Goal: Information Seeking & Learning: Learn about a topic

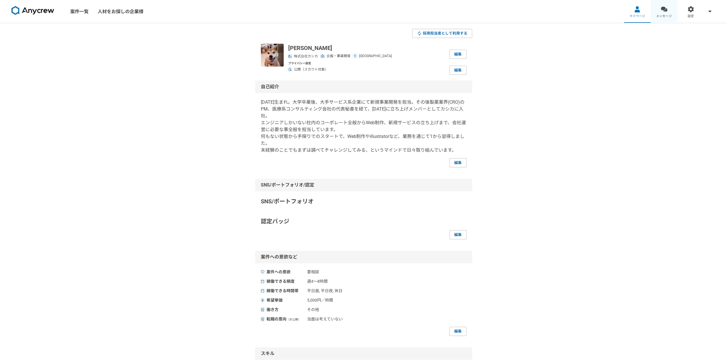
click at [663, 9] on div at bounding box center [664, 9] width 7 height 7
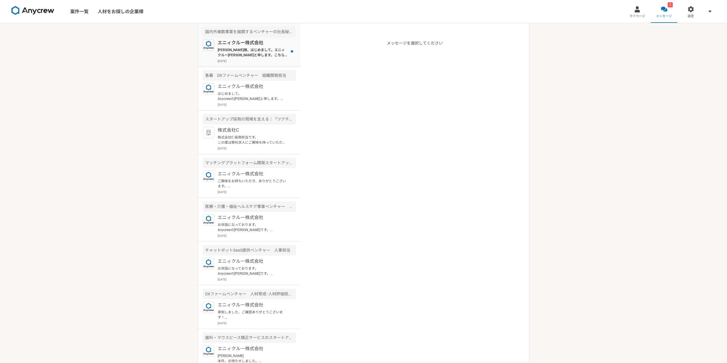
click at [247, 51] on p "[PERSON_NAME]様、はじめまして。エニィクルー[PERSON_NAME]と申します。こちらの案件、ご興味お持ち[PERSON_NAME]ありがとうご…" at bounding box center [253, 52] width 71 height 10
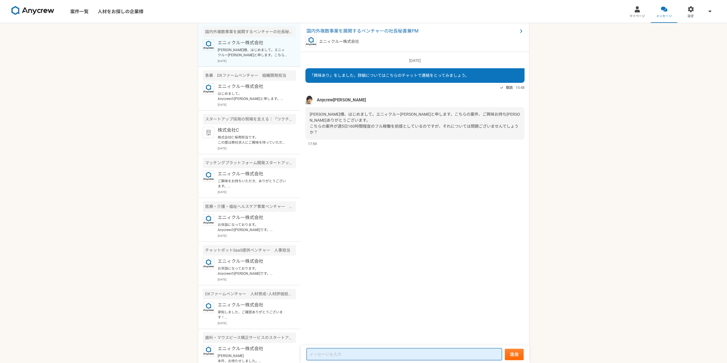
click at [383, 355] on textarea at bounding box center [404, 354] width 195 height 12
type textarea "お世話になっております。申し訳ありません、フル稼働は現状厳しい為本件見送らせてください。お手数おかけして申し訳ありません。"
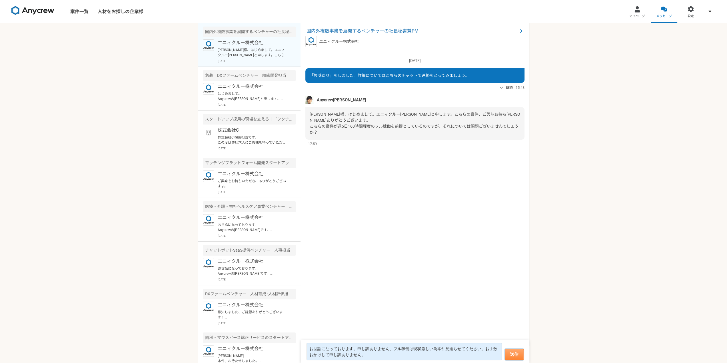
click at [514, 353] on button "送信" at bounding box center [514, 354] width 19 height 11
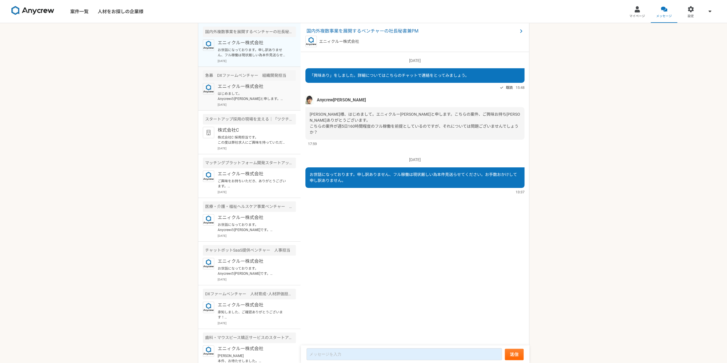
click at [212, 87] on img at bounding box center [208, 88] width 11 height 11
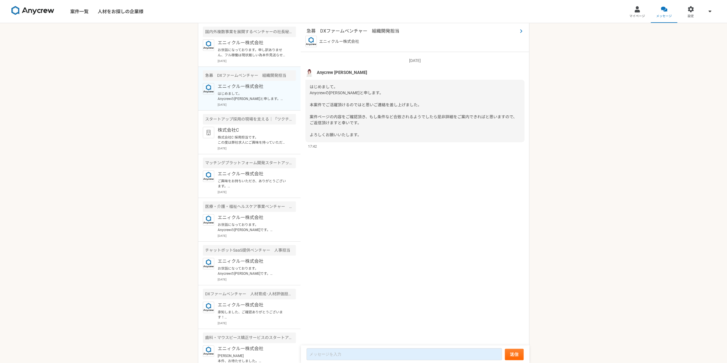
click at [378, 29] on span "急募　DXファームベンチャー　組織開発担当" at bounding box center [412, 31] width 211 height 7
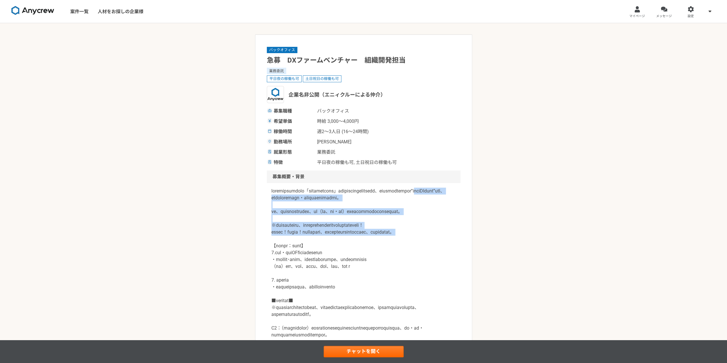
drag, startPoint x: 365, startPoint y: 196, endPoint x: 417, endPoint y: 265, distance: 86.5
click at [417, 265] on p at bounding box center [363, 277] width 185 height 178
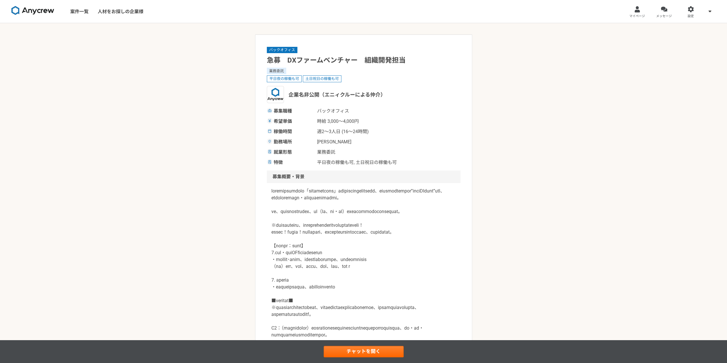
click at [415, 289] on p at bounding box center [363, 277] width 185 height 178
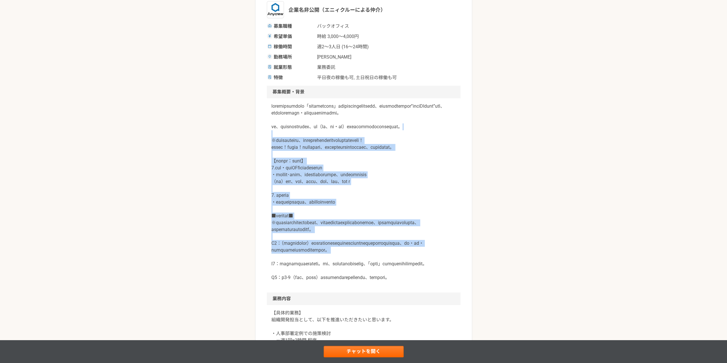
scroll to position [86, 0]
drag, startPoint x: 345, startPoint y: 228, endPoint x: 417, endPoint y: 298, distance: 101.0
click at [417, 280] on p at bounding box center [363, 191] width 185 height 178
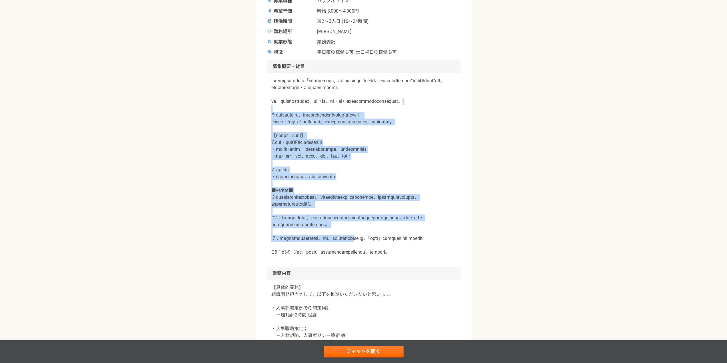
scroll to position [114, 0]
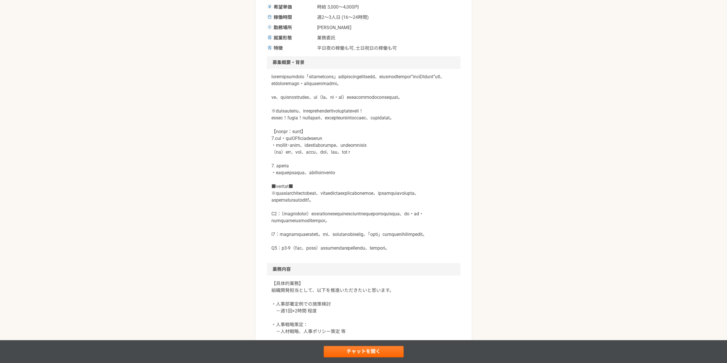
click at [417, 252] on p at bounding box center [363, 162] width 185 height 178
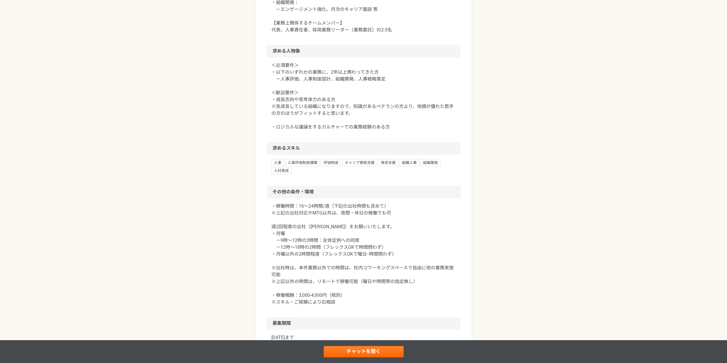
scroll to position [486, 0]
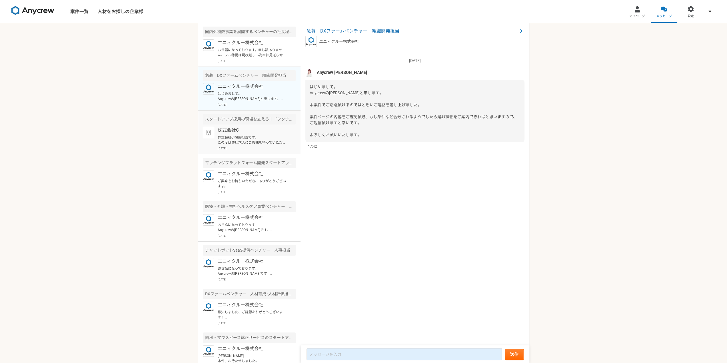
click at [246, 126] on article "スタートアップ採用の現場を支える｜「ツクチム」の媒体運用・ディレクション担当 株式会社C 株式会社C 採用担当です。 この度は弊社求人にご興味を持っていただき…" at bounding box center [249, 133] width 102 height 44
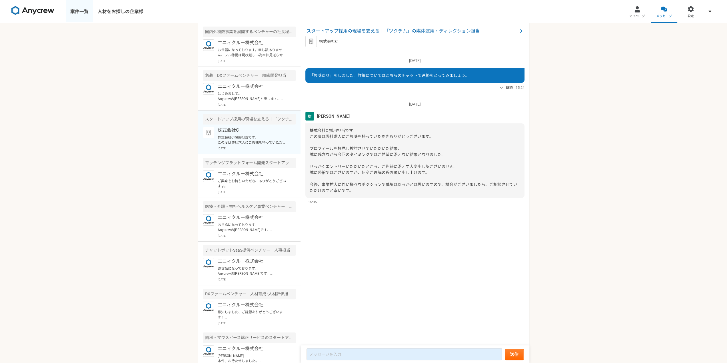
click at [81, 10] on link "案件一覧" at bounding box center [79, 11] width 27 height 23
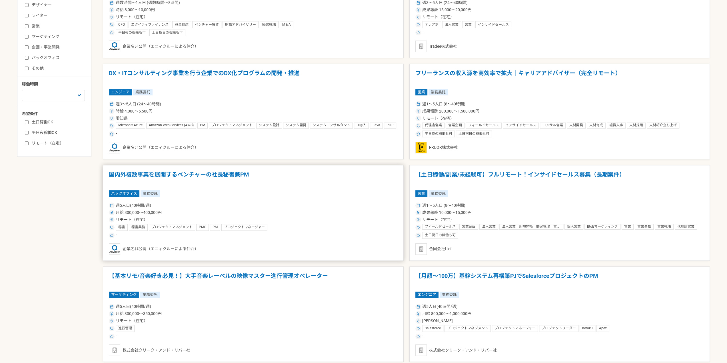
scroll to position [229, 0]
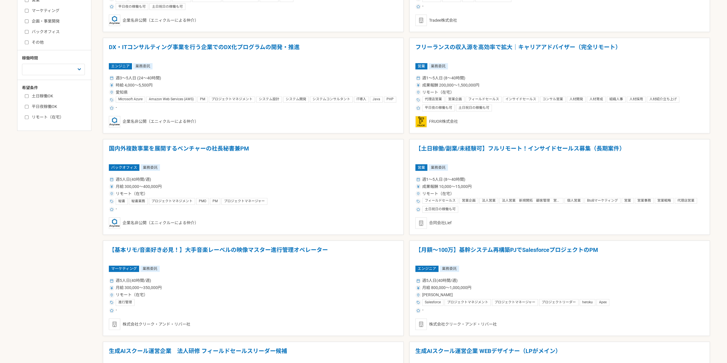
click at [50, 117] on label "リモート（在宅）" at bounding box center [58, 117] width 66 height 6
click at [29, 117] on input "リモート（在宅）" at bounding box center [27, 117] width 4 height 4
checkbox input "true"
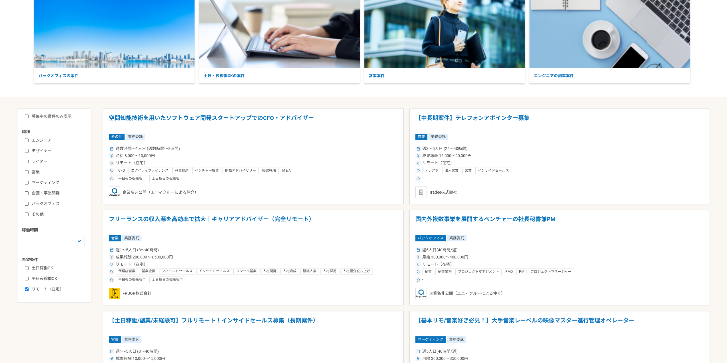
scroll to position [229, 0]
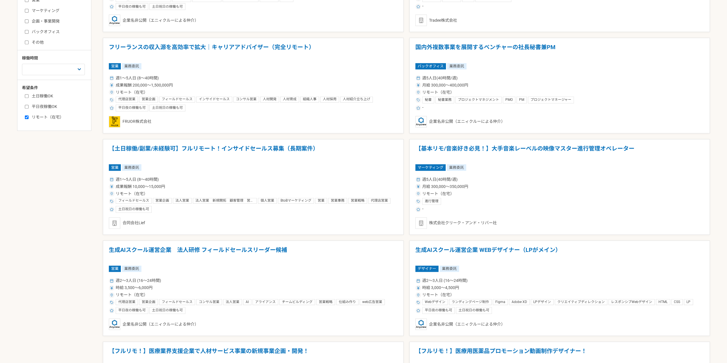
click at [48, 32] on label "バックオフィス" at bounding box center [58, 32] width 66 height 6
click at [29, 32] on input "バックオフィス" at bounding box center [27, 32] width 4 height 4
checkbox input "true"
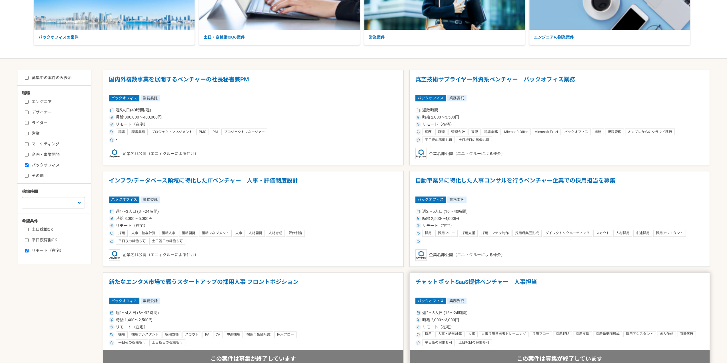
scroll to position [86, 0]
